Goal: Navigation & Orientation: Find specific page/section

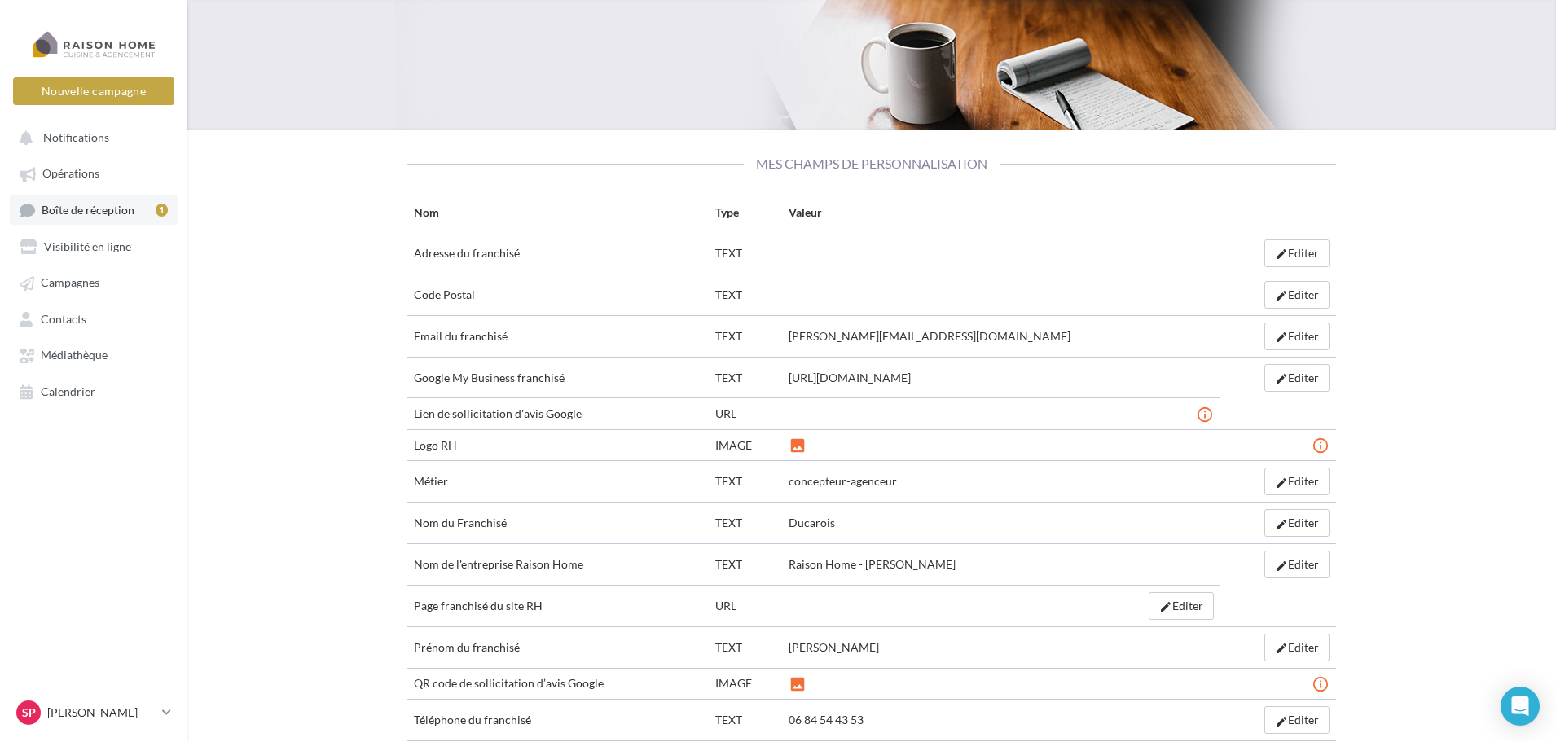
click at [67, 208] on span "Boîte de réception" at bounding box center [88, 210] width 93 height 14
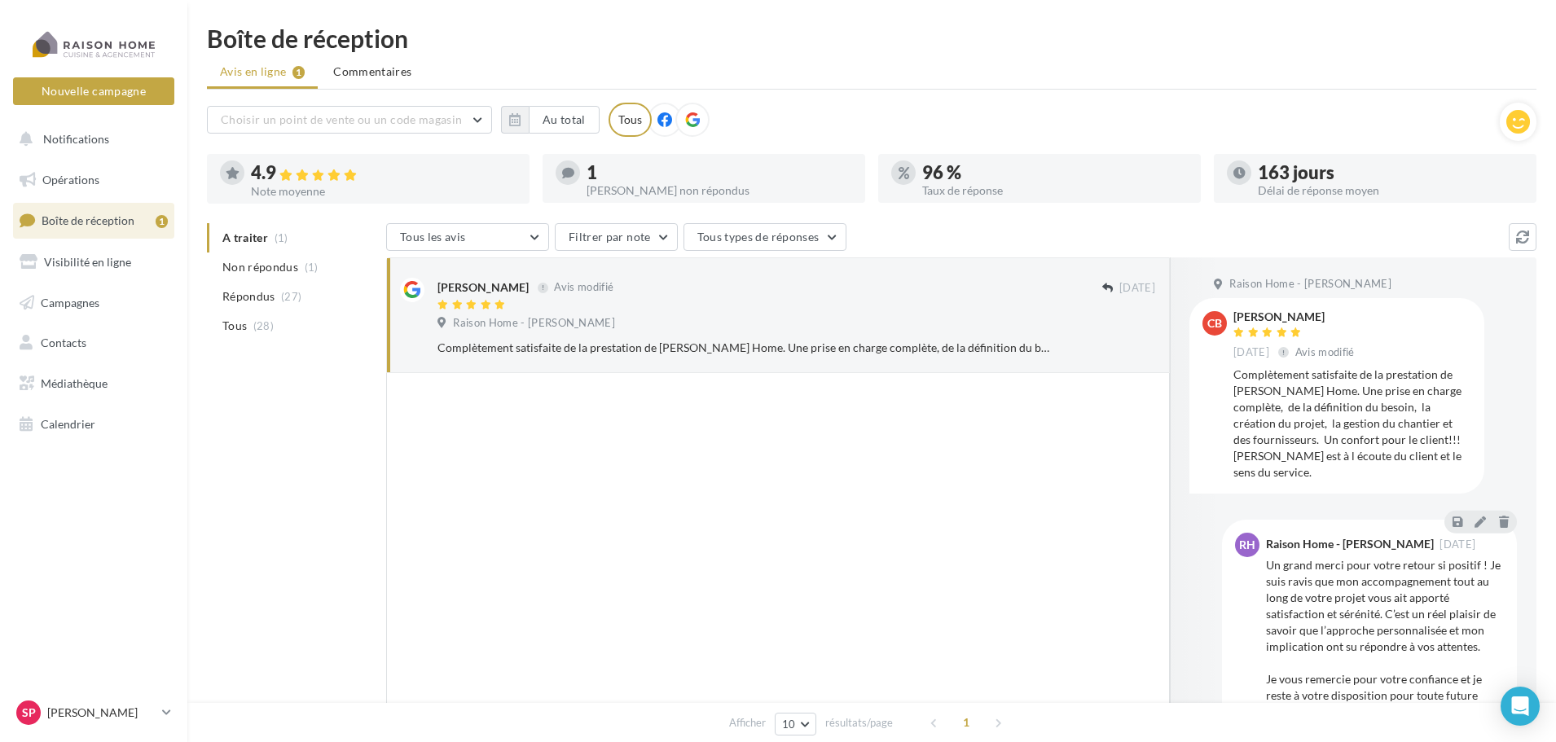
scroll to position [23, 0]
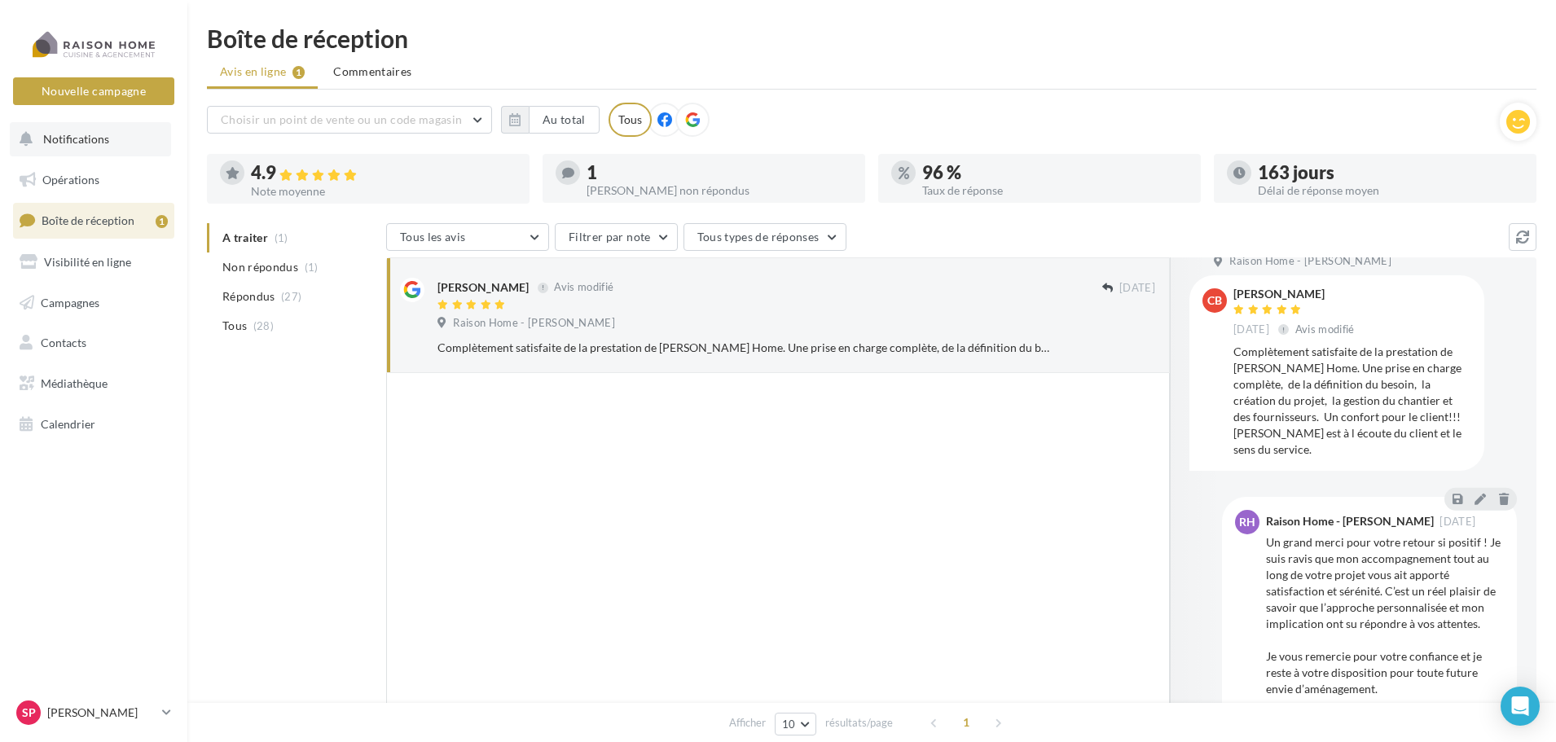
click at [81, 137] on span "Notifications" at bounding box center [76, 139] width 66 height 14
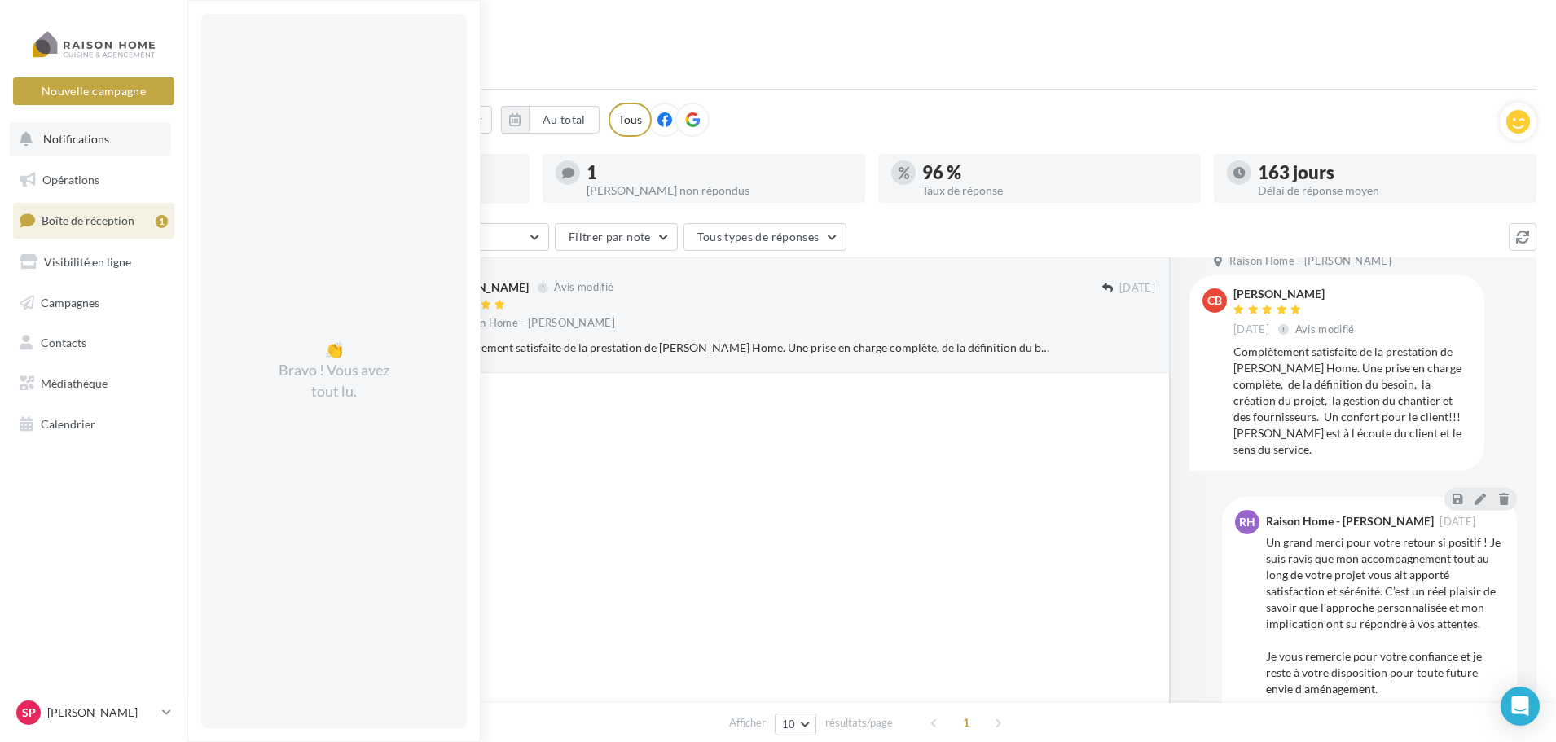
click at [81, 137] on span "Notifications" at bounding box center [76, 139] width 66 height 14
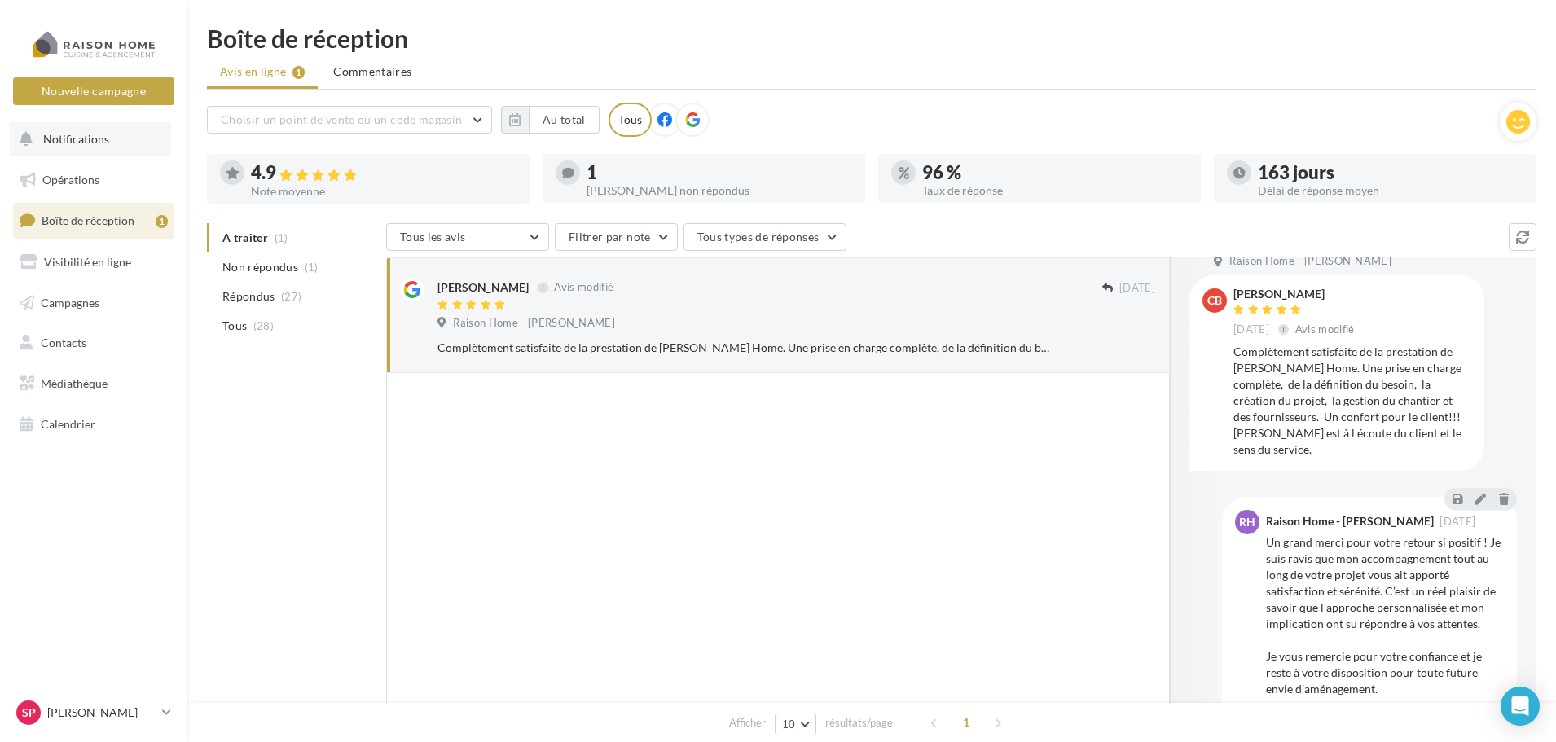
click at [82, 143] on span "Notifications" at bounding box center [76, 139] width 66 height 14
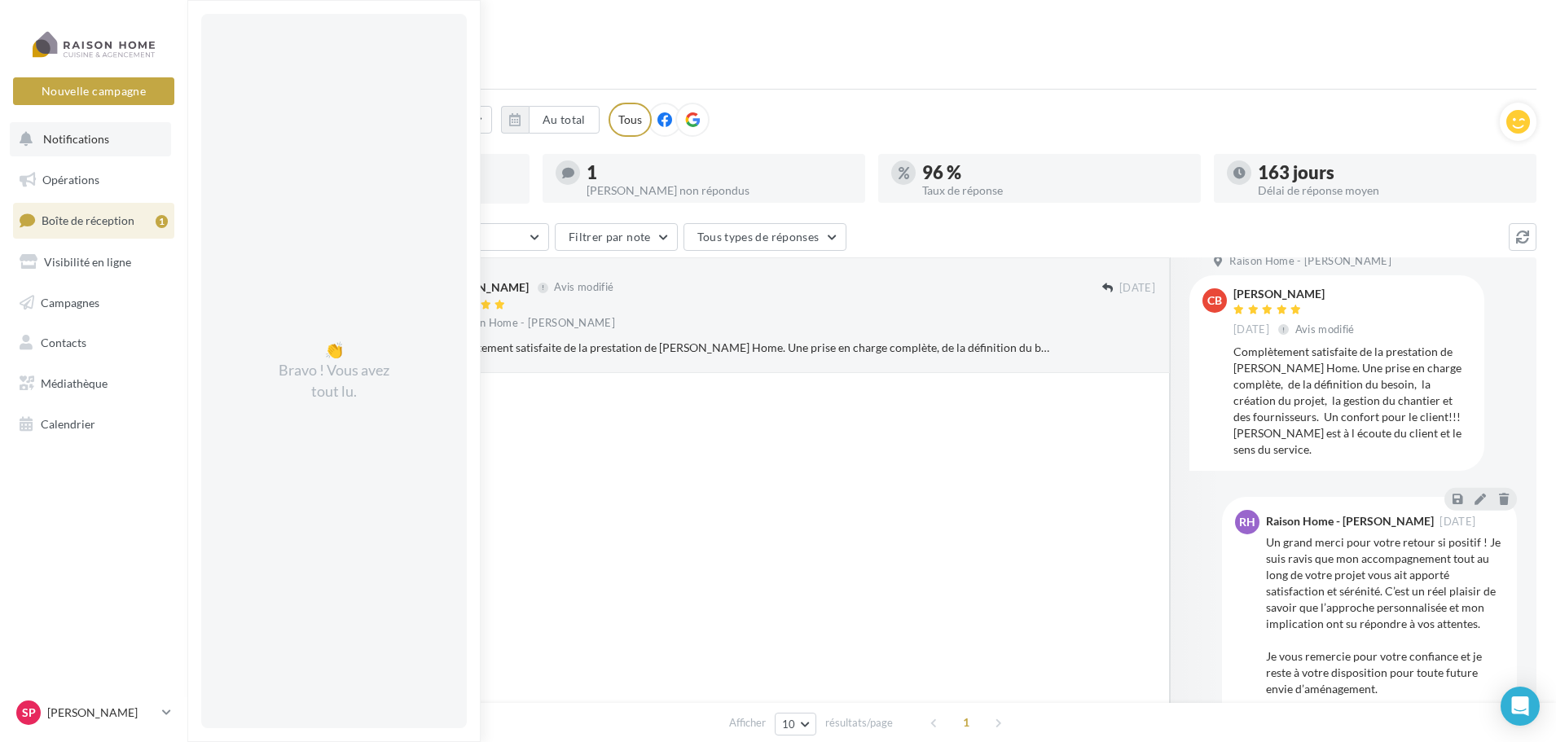
click at [72, 143] on span "Notifications" at bounding box center [76, 139] width 66 height 14
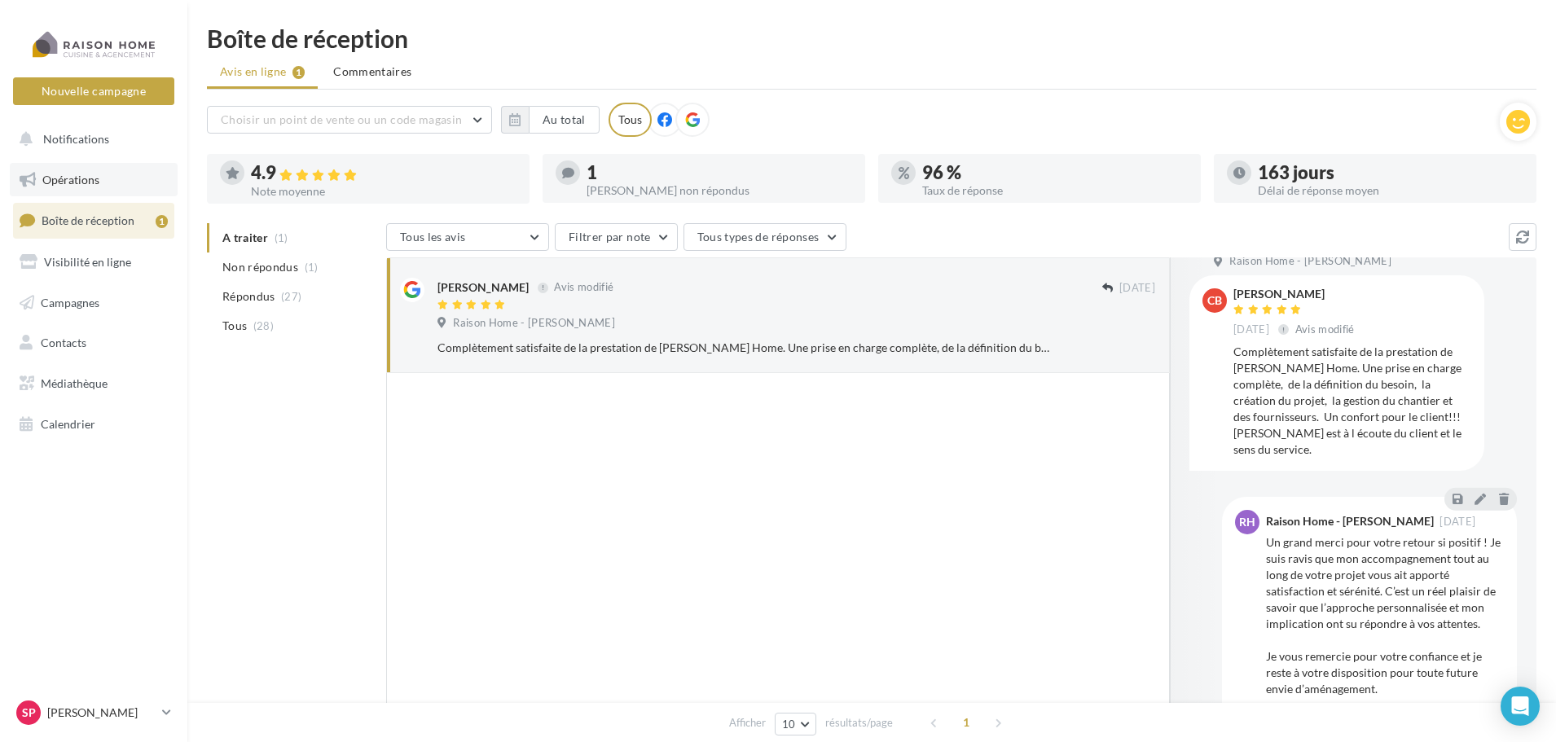
click at [75, 177] on span "Opérations" at bounding box center [70, 180] width 57 height 14
